Goal: Task Accomplishment & Management: Manage account settings

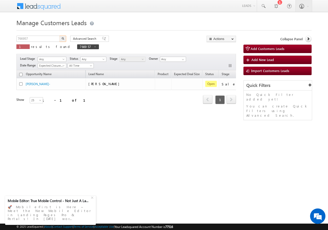
click at [40, 40] on input "766957" at bounding box center [38, 39] width 44 height 6
type input "766361"
click at [60, 37] on button "button" at bounding box center [62, 39] width 7 height 6
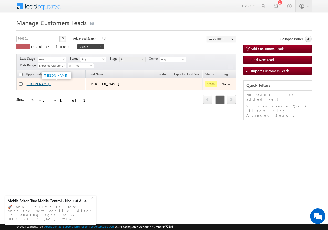
click at [35, 82] on link "[PERSON_NAME] -" at bounding box center [38, 84] width 25 height 4
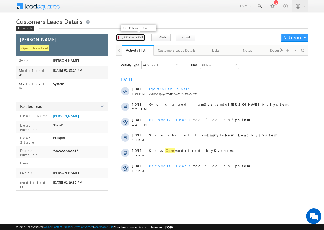
click at [133, 38] on span "CC Phone Call" at bounding box center [133, 37] width 19 height 5
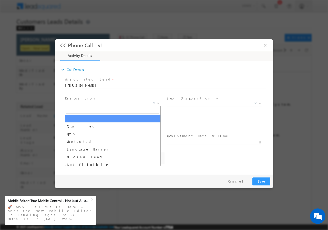
click at [84, 105] on span "X" at bounding box center [113, 103] width 96 height 5
select select "aditya.joshi@sgrlimited.in"
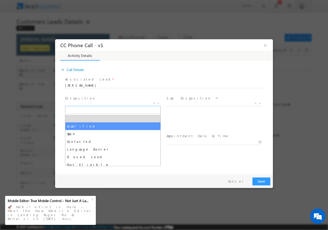
select select "Qualified"
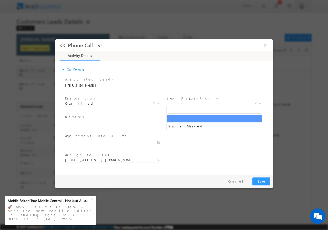
click at [188, 103] on span "X" at bounding box center [214, 103] width 96 height 5
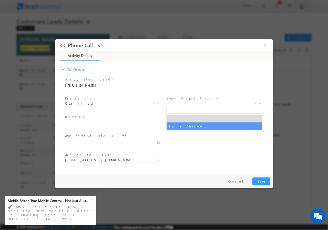
select select "Sale Marked"
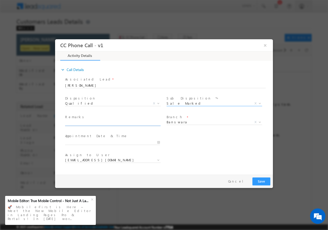
click at [96, 123] on input "text" at bounding box center [112, 122] width 95 height 5
paste input "766361//VB_Interested//Sunil Hari//8290750087//P+C// loan req-12L//PV-9L//sal+s…"
type input "766361//VB_Interested//Sunil Hari//8290750087//P+C// loan req-12L//PV-9L//sal+s…"
click at [160, 141] on input "08/19/2025 3:19 PM" at bounding box center [112, 141] width 95 height 5
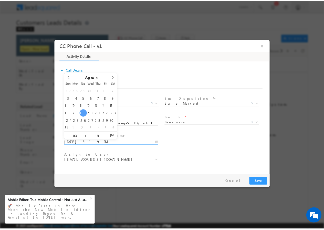
scroll to position [0, 0]
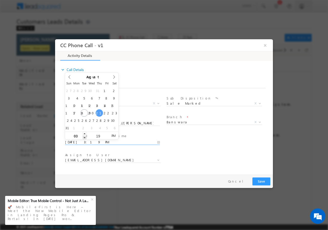
type input "08/21/2025 2:19 PM"
type input "02"
click at [84, 137] on span at bounding box center [85, 137] width 4 height 4
type input "08/21/2025 1:19 PM"
type input "01"
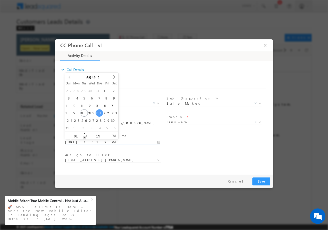
click at [84, 137] on span at bounding box center [85, 137] width 4 height 4
type input "08/21/2025 12:19 PM"
type input "12"
click at [84, 137] on span at bounding box center [85, 137] width 4 height 4
type input "08/21/2025 11:19 AM"
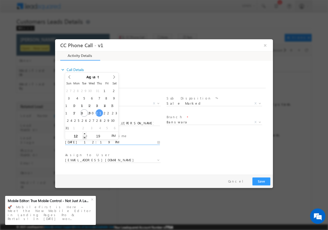
type input "11"
click at [84, 137] on span at bounding box center [85, 137] width 4 height 4
click at [94, 135] on input "19" at bounding box center [97, 135] width 21 height 3
click at [94, 134] on input "19" at bounding box center [97, 135] width 21 height 3
type input "00"
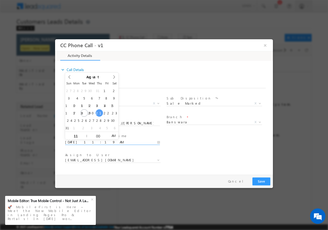
type input "08/21/2025 11:00 AM"
click at [229, 155] on div "Assign to User * aditya.joshi@sgrlimited.in dhanpal.damor@sgrlimited.in jinesh.…" at bounding box center [168, 160] width 209 height 19
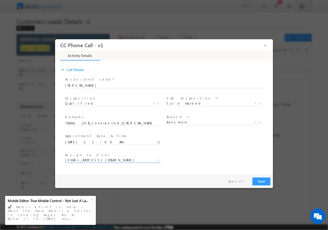
click at [98, 161] on span "aditya.joshi@sgrlimited.in" at bounding box center [106, 159] width 83 height 5
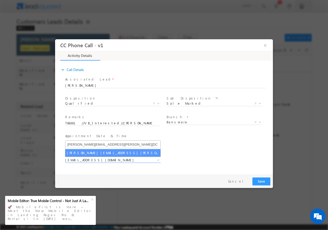
type input "jinesh.bhavsar@sgrlimited.in"
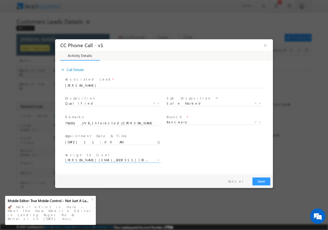
select select "jinesh.bhavsar@sgrlimited.in"
click at [260, 181] on button "Save" at bounding box center [261, 181] width 18 height 8
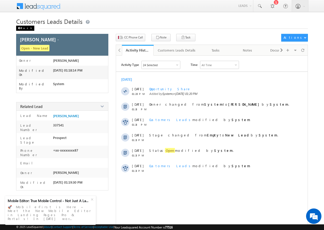
click at [22, 28] on div "Back" at bounding box center [25, 28] width 18 height 5
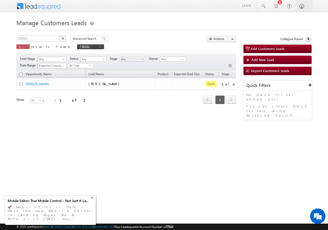
click at [92, 200] on div "+" at bounding box center [93, 197] width 6 height 6
